Goal: Task Accomplishment & Management: Use online tool/utility

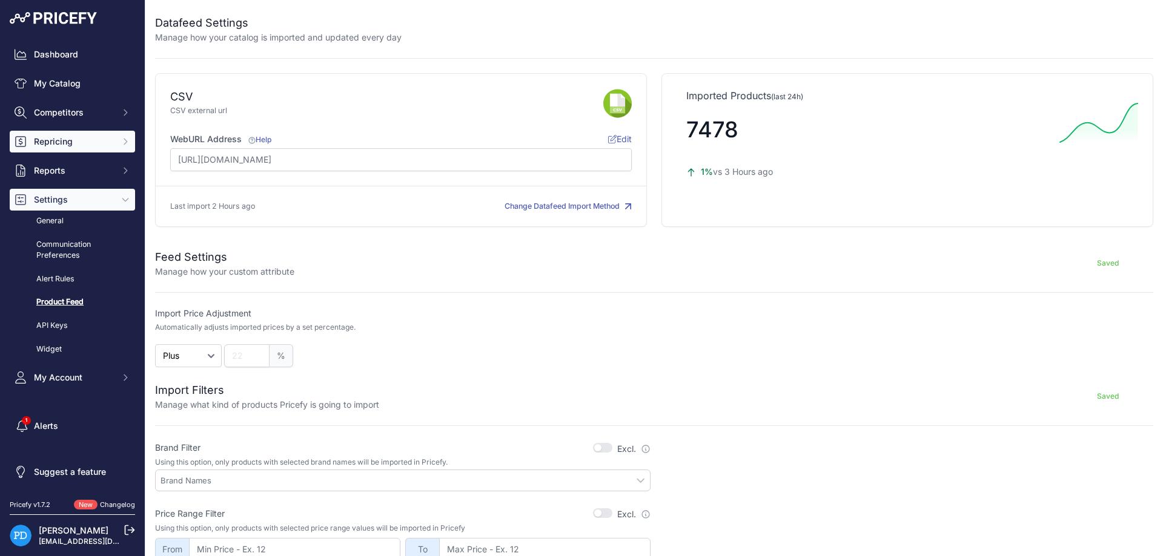
click at [112, 145] on span "Repricing" at bounding box center [73, 142] width 79 height 12
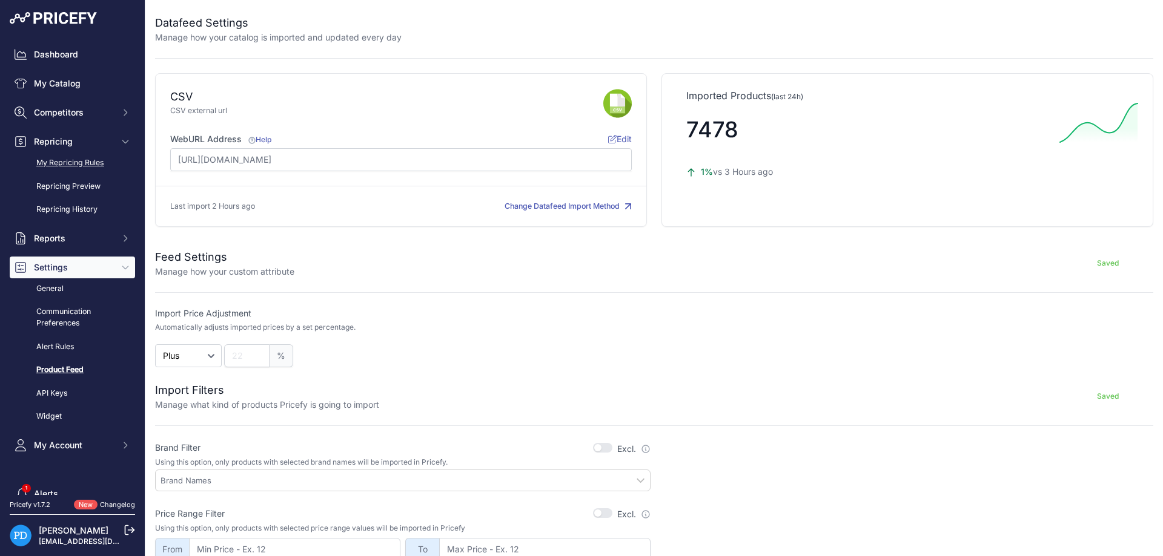
click at [95, 165] on link "My Repricing Rules" at bounding box center [72, 163] width 125 height 21
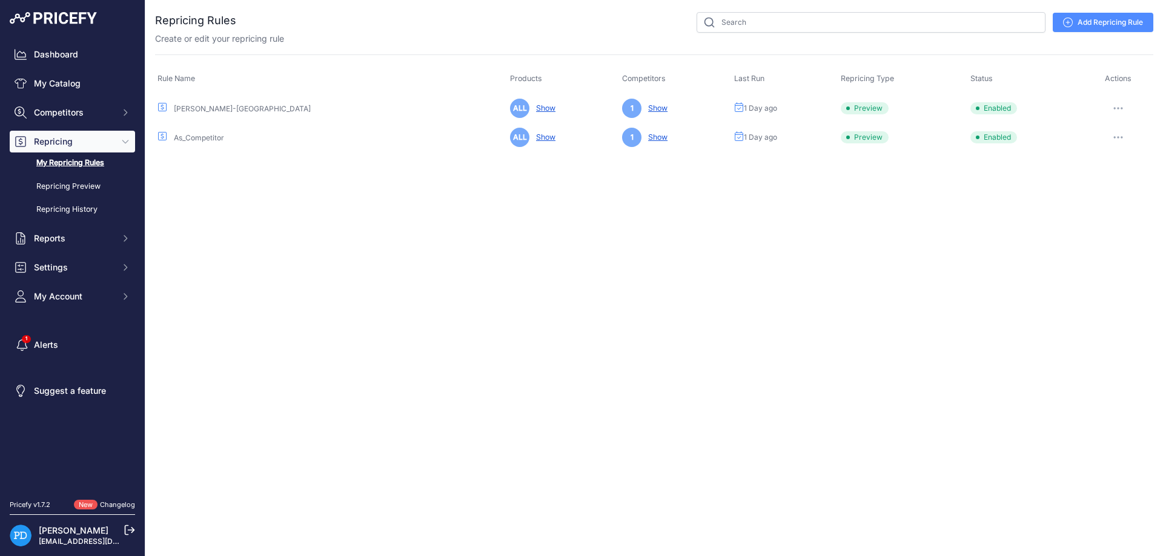
click at [1120, 107] on icon "button" at bounding box center [1118, 108] width 10 height 2
click at [1098, 171] on button "Reprice Now" at bounding box center [1112, 172] width 78 height 19
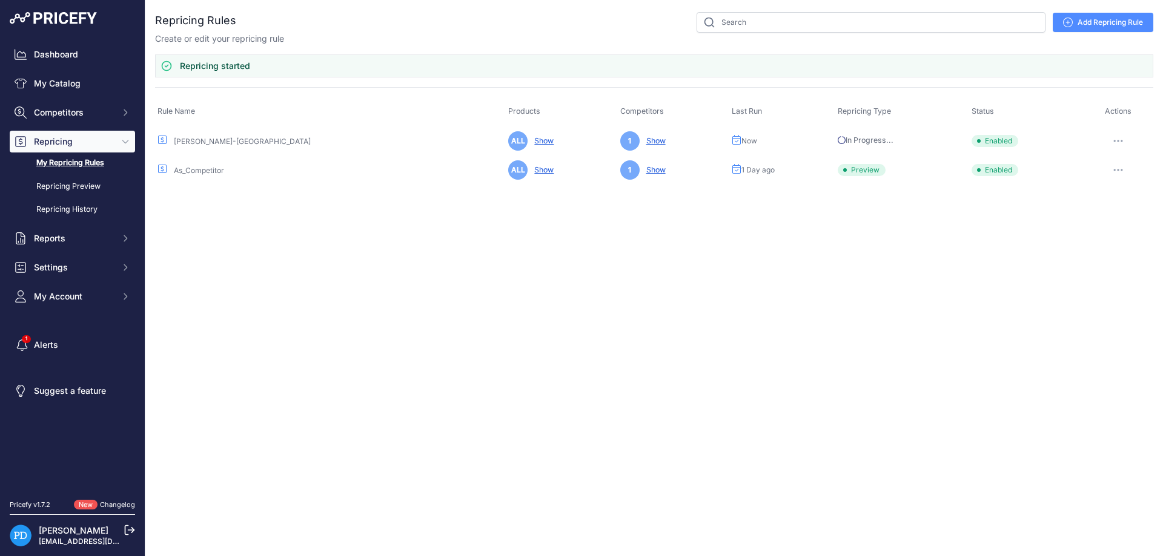
click at [1114, 171] on icon "button" at bounding box center [1114, 170] width 1 height 1
click at [1105, 240] on button "Reprice Now" at bounding box center [1112, 234] width 78 height 19
